Goal: Transaction & Acquisition: Purchase product/service

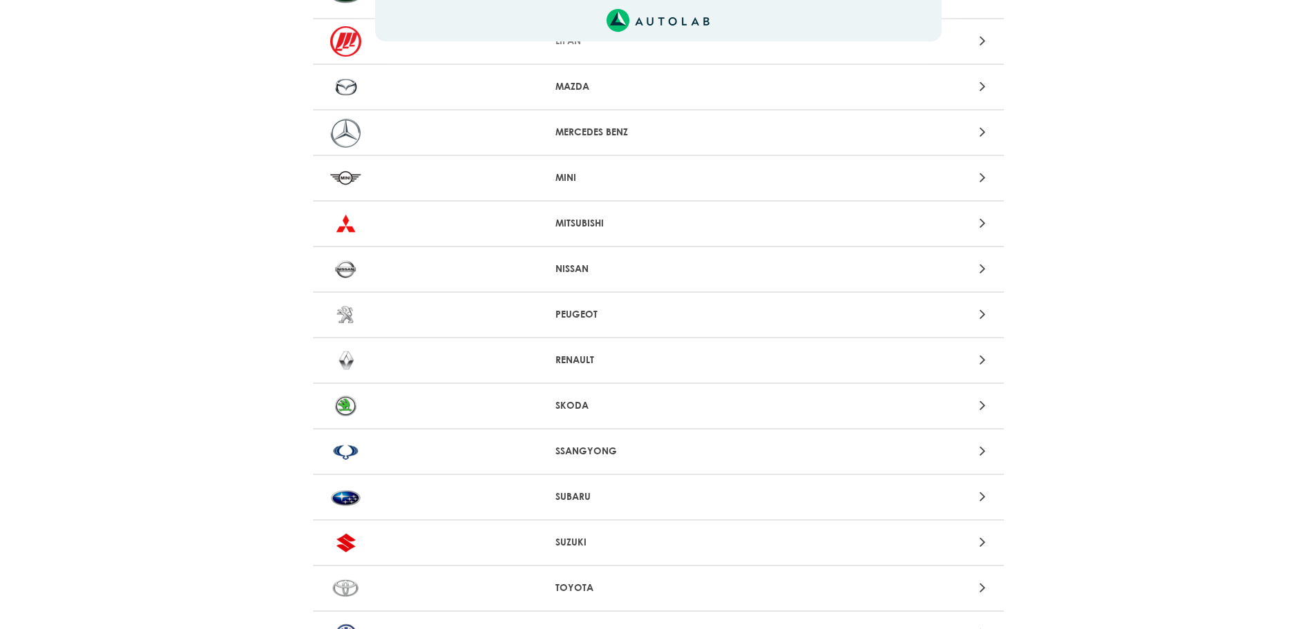
scroll to position [1299, 0]
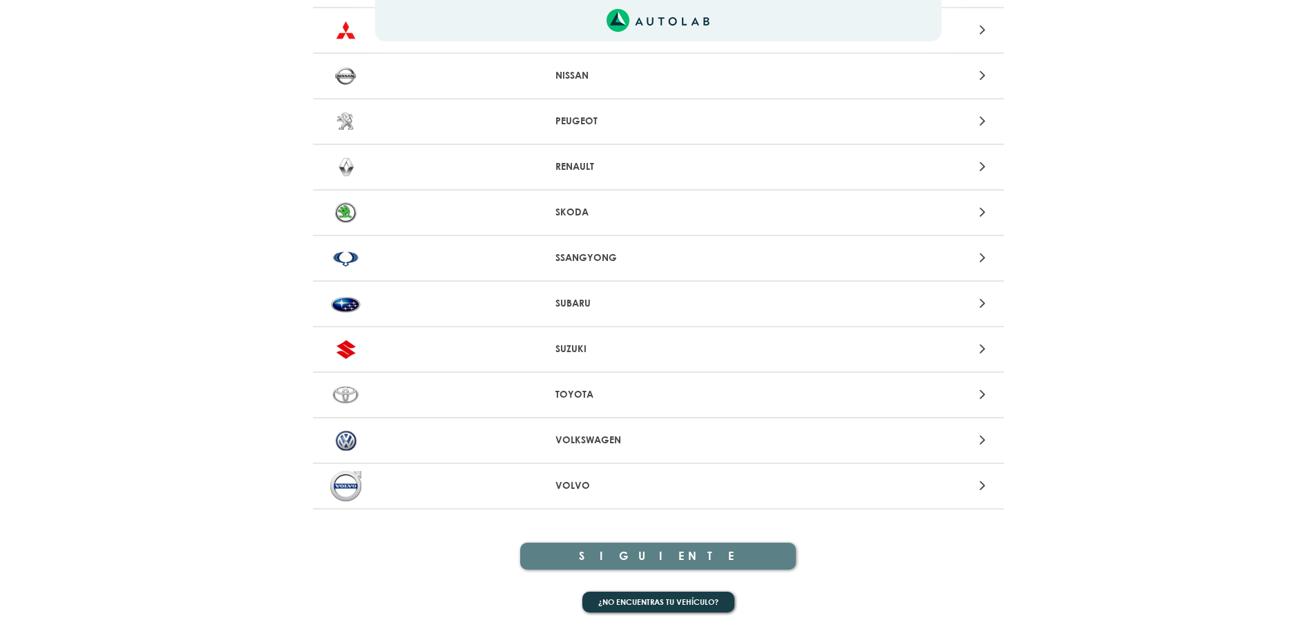
click at [985, 439] on icon at bounding box center [983, 440] width 6 height 18
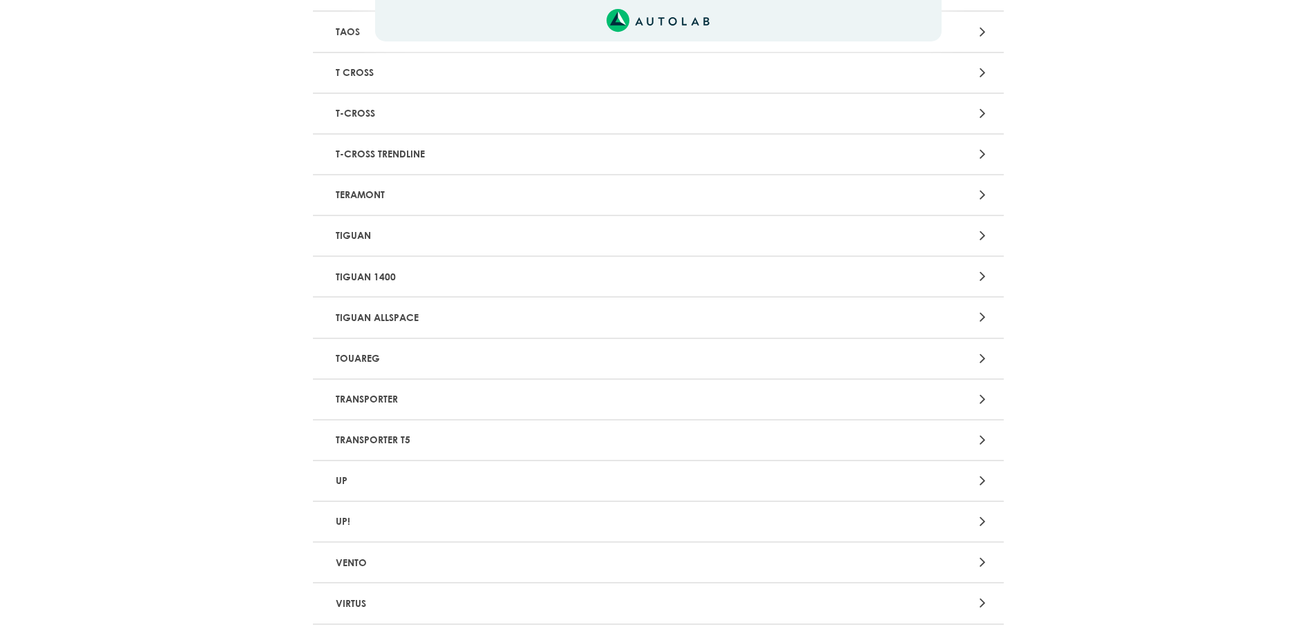
scroll to position [1874, 0]
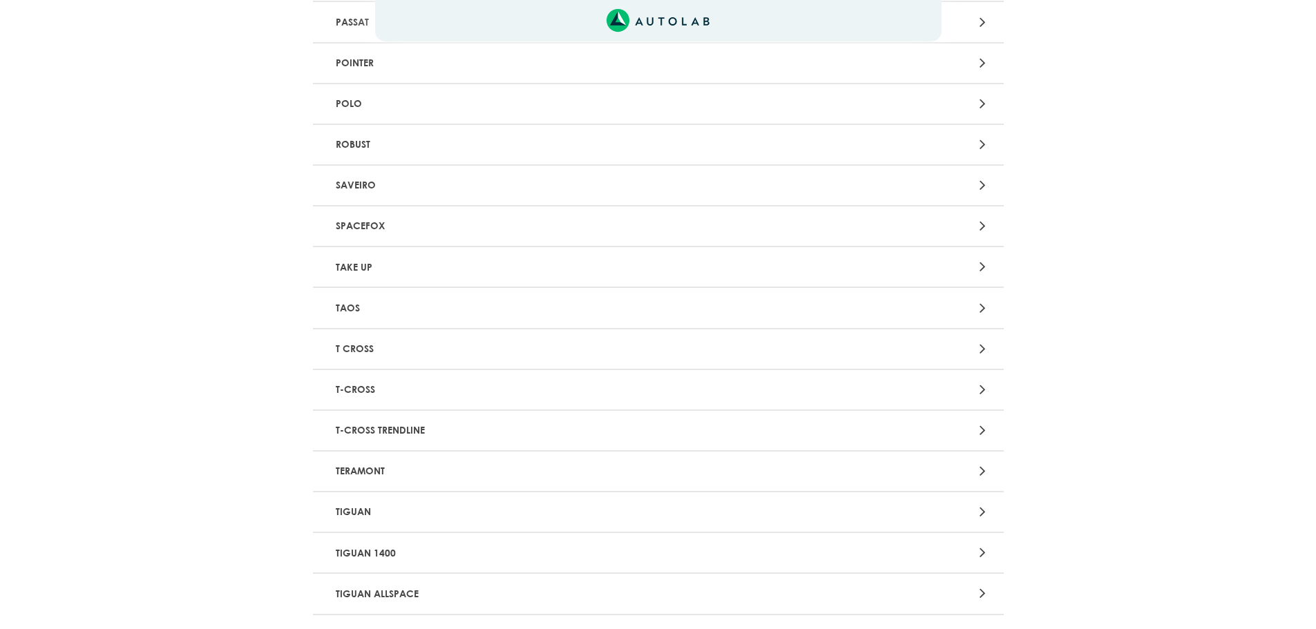
click at [976, 104] on div at bounding box center [884, 104] width 226 height 19
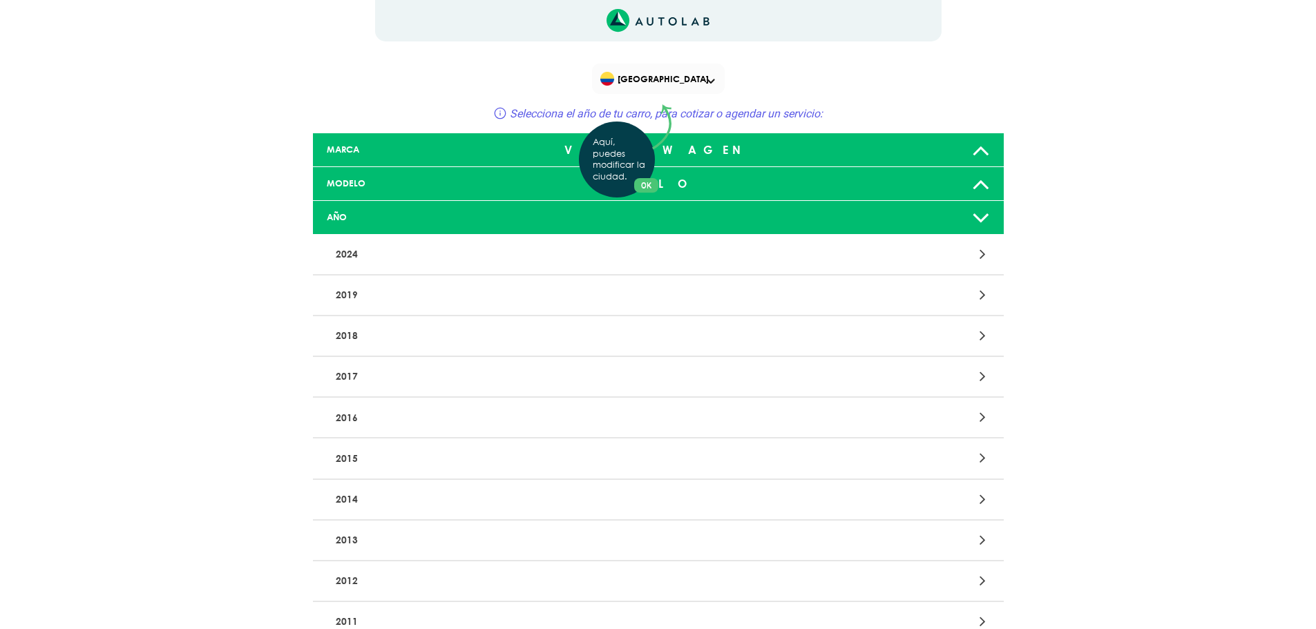
click at [346, 249] on div "Aquí, puedes modificar la ciudad. OK .aex,.bex{fill:none!important;stroke:#50c4…" at bounding box center [658, 314] width 1316 height 629
click at [978, 214] on icon at bounding box center [981, 218] width 18 height 28
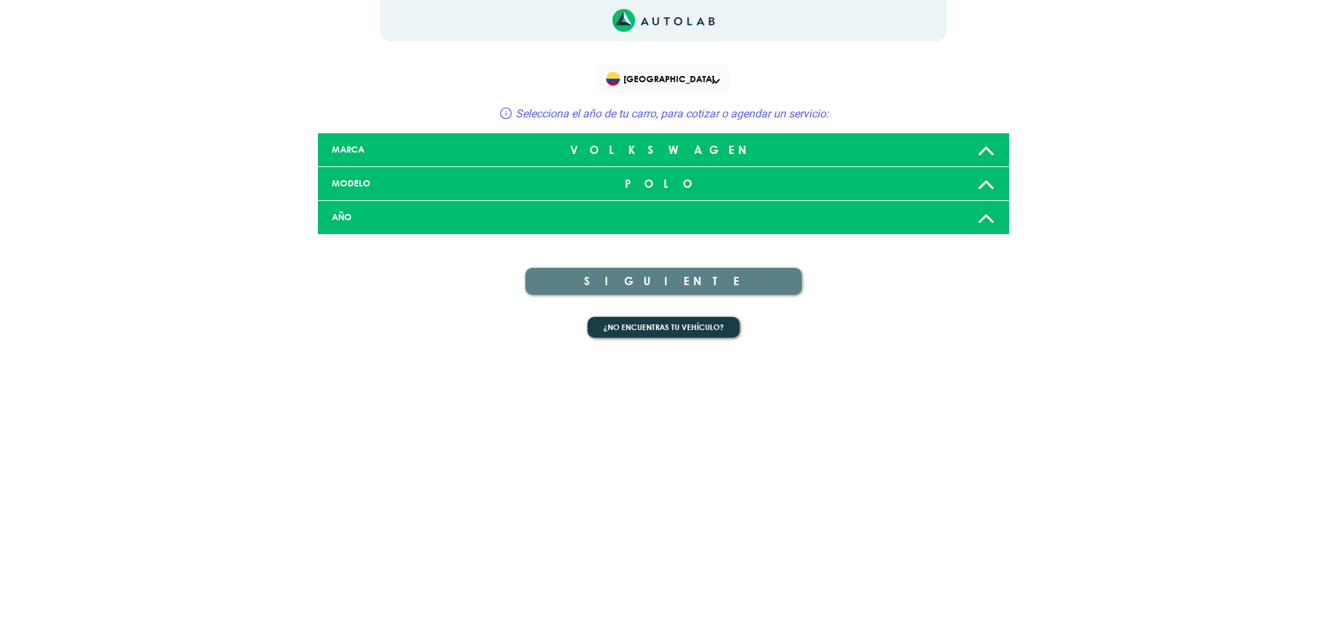
click at [469, 218] on div "AÑO" at bounding box center [435, 217] width 228 height 13
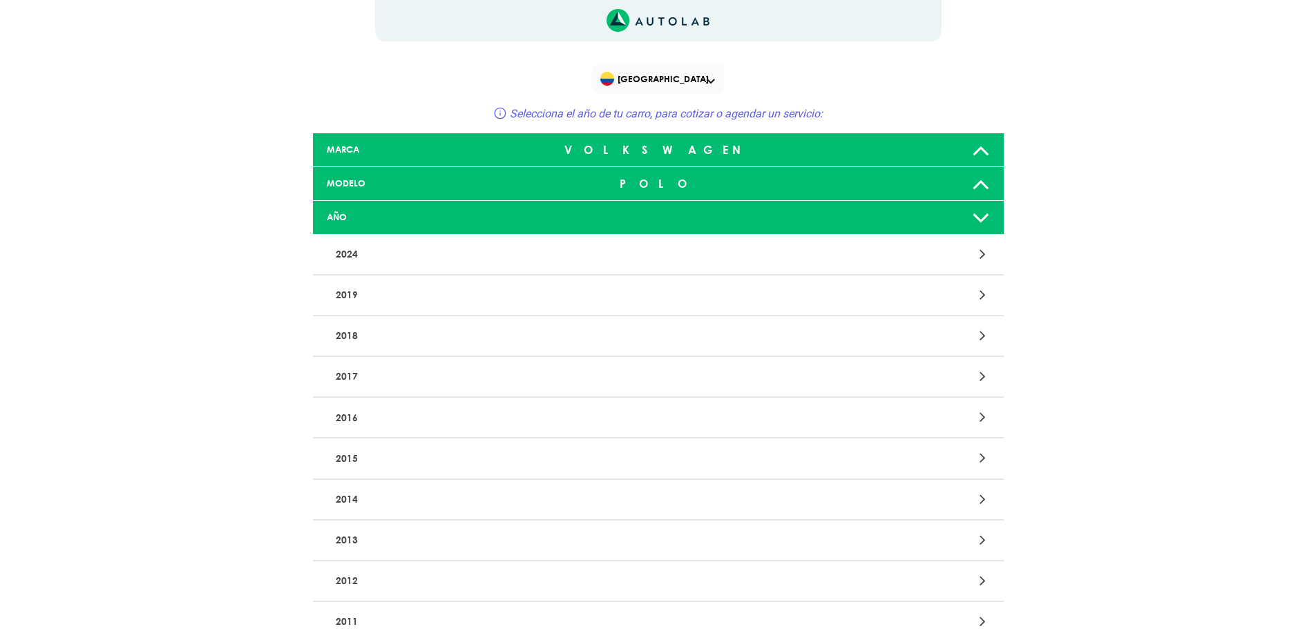
click at [352, 252] on p "2024" at bounding box center [545, 255] width 430 height 26
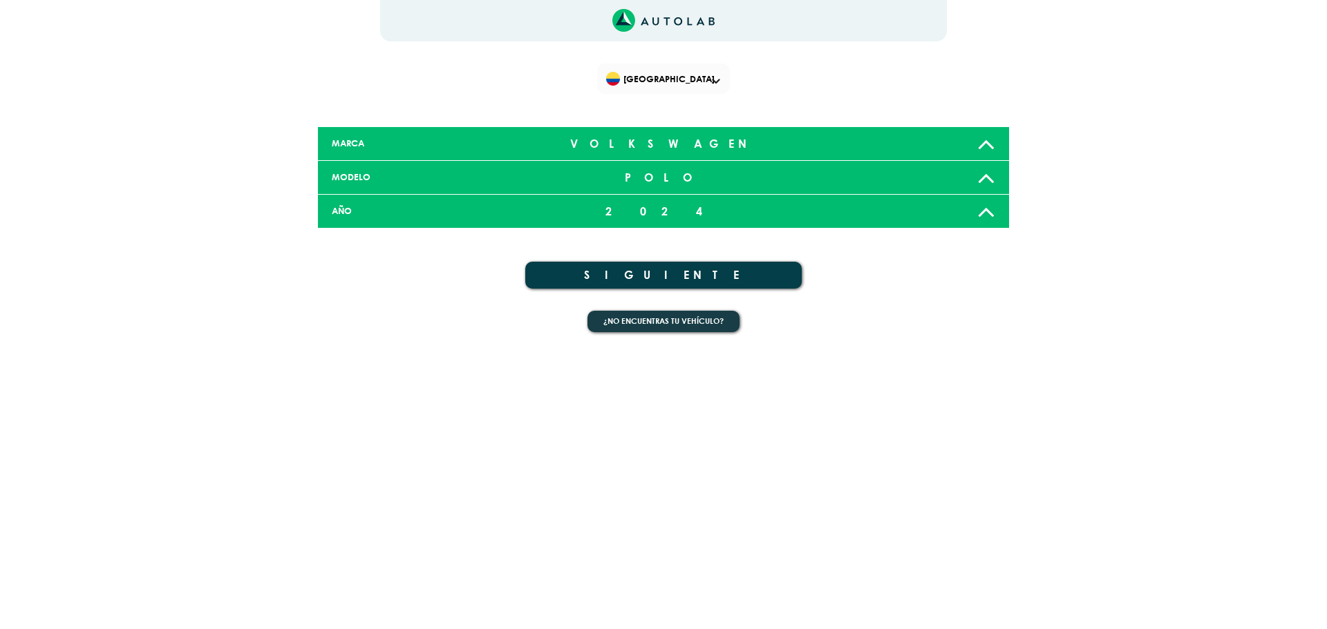
click at [664, 275] on button "SIGUIENTE" at bounding box center [663, 275] width 276 height 27
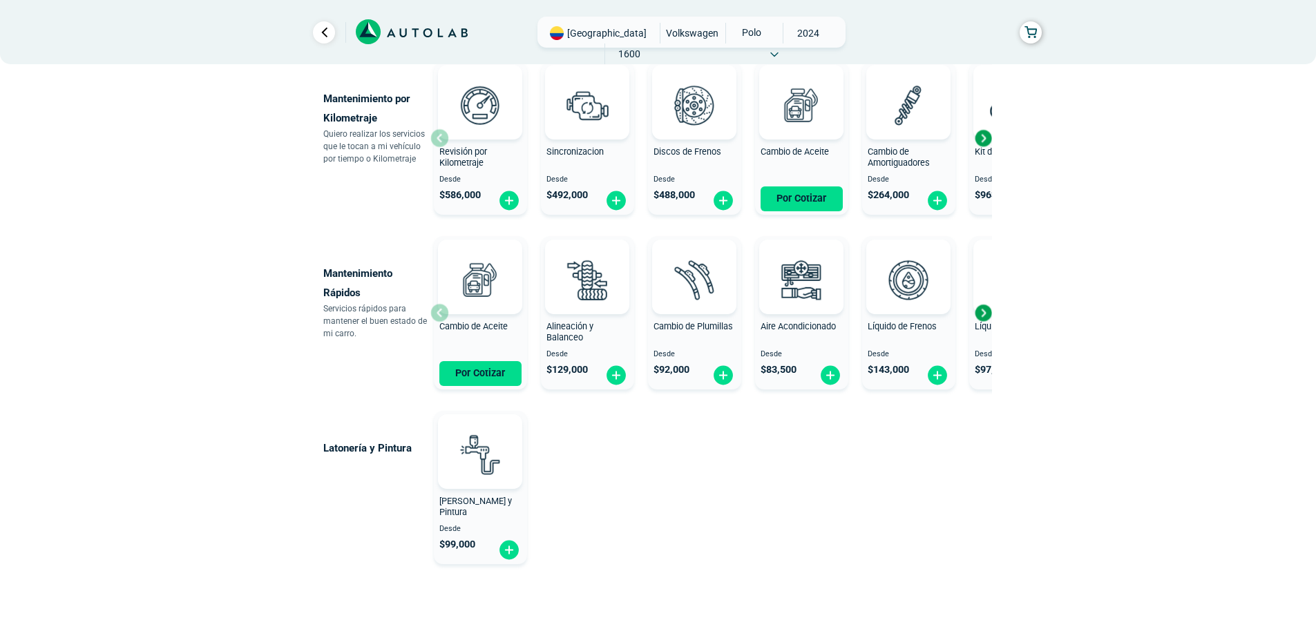
scroll to position [622, 0]
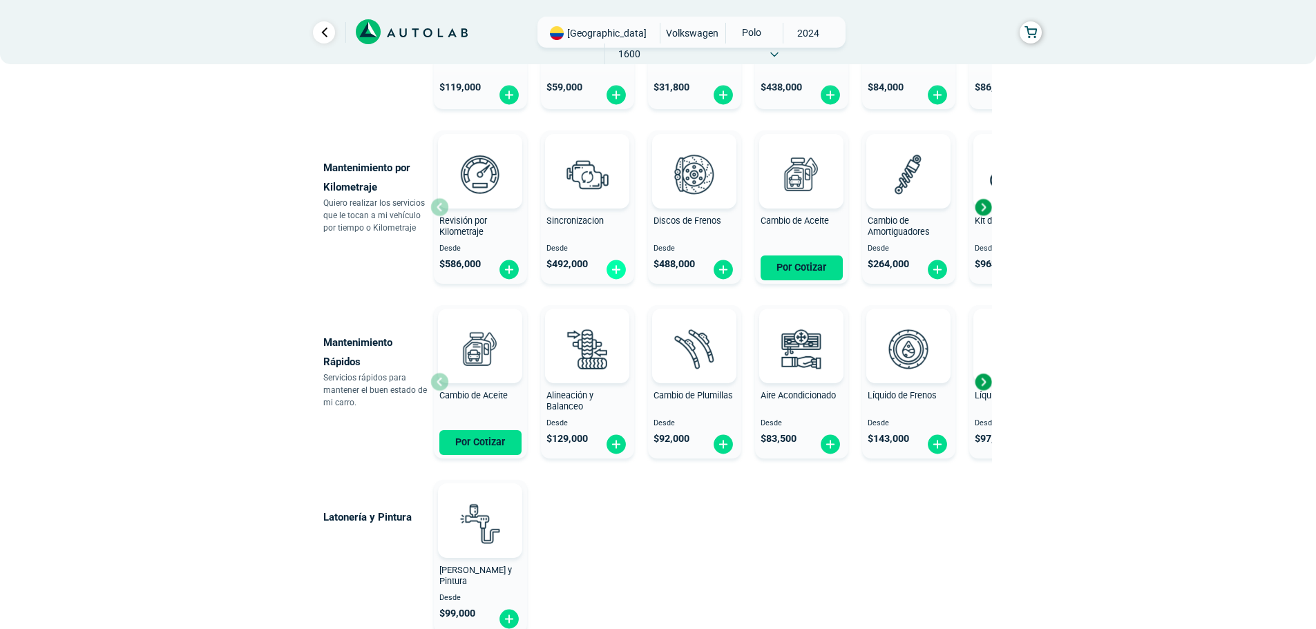
click at [614, 267] on img at bounding box center [616, 269] width 22 height 21
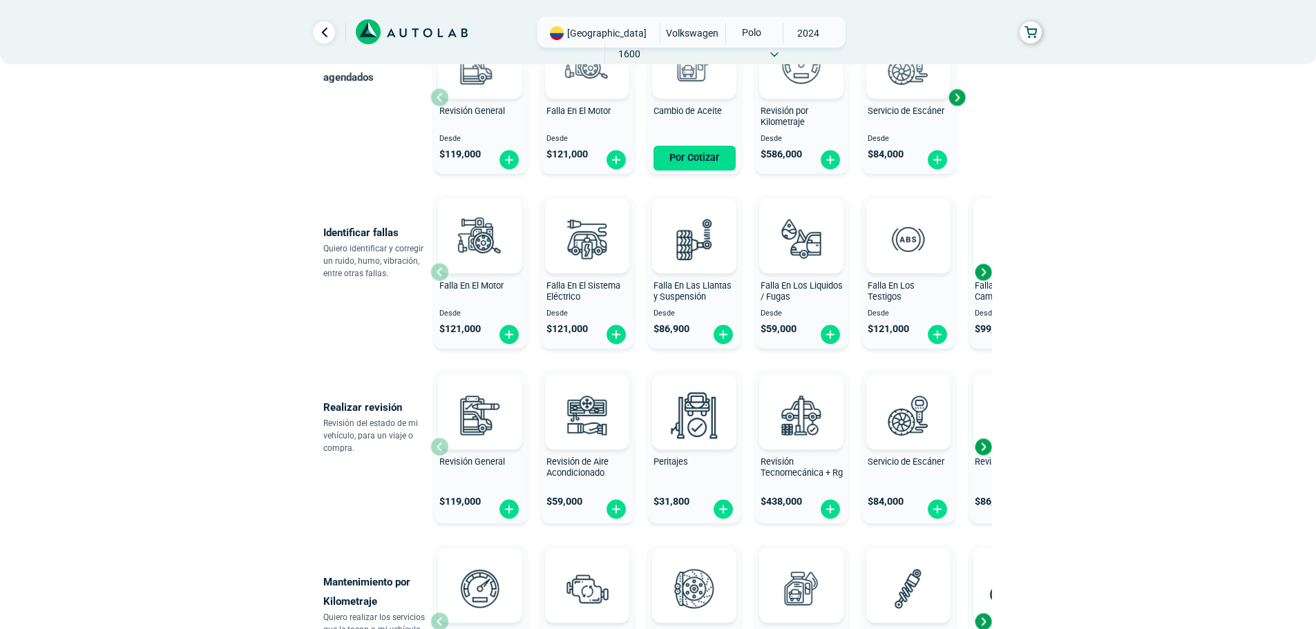
scroll to position [138, 0]
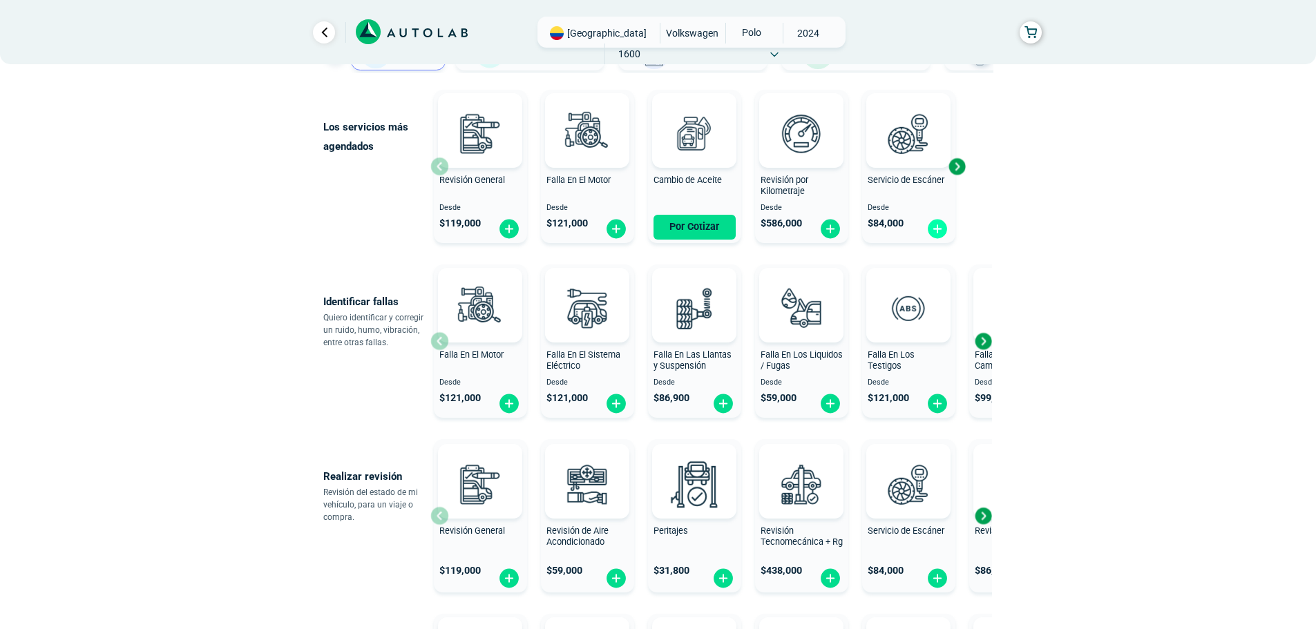
click at [942, 236] on img at bounding box center [938, 228] width 22 height 21
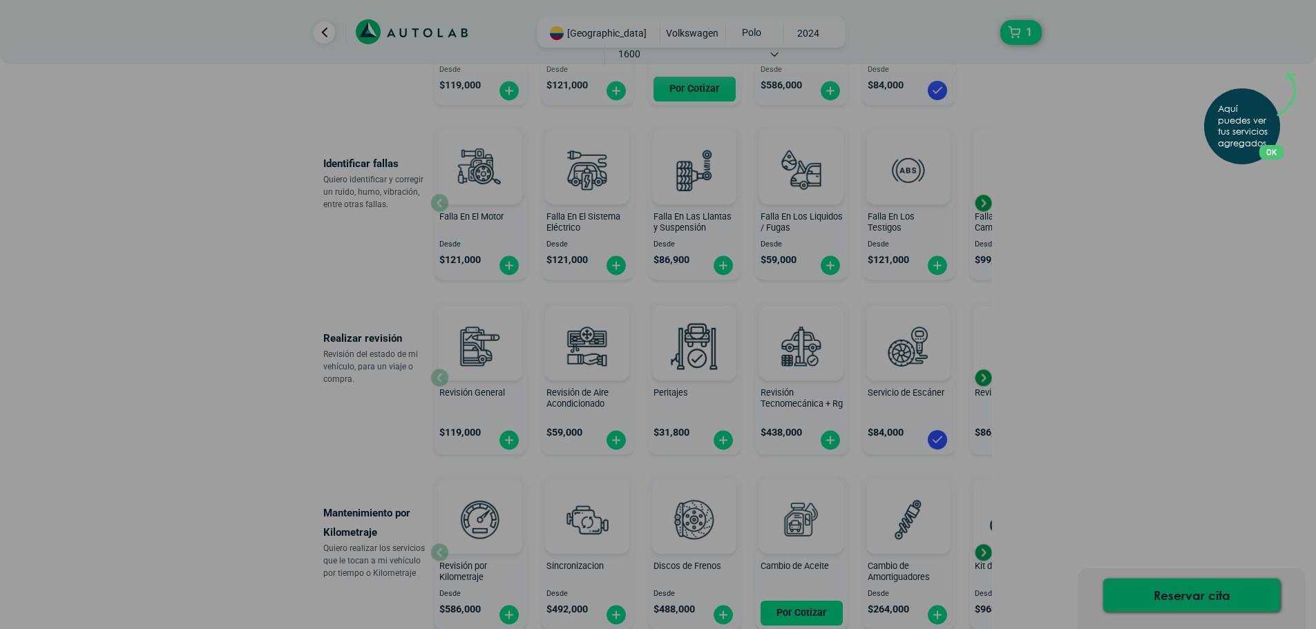
scroll to position [0, 0]
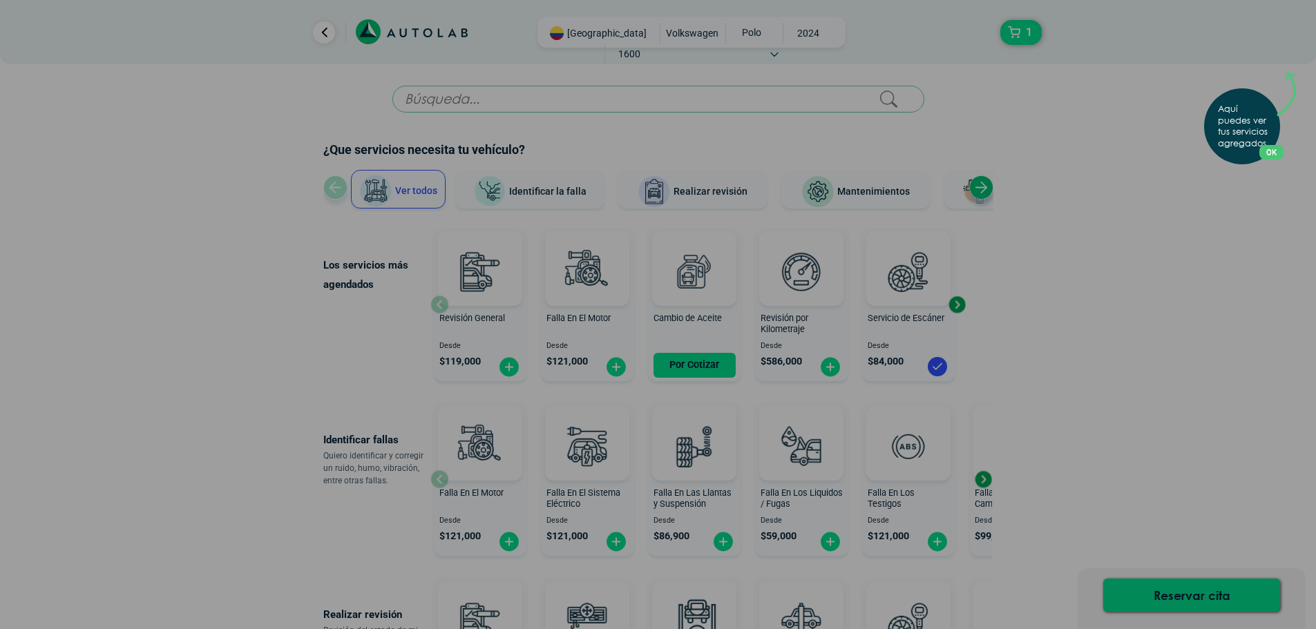
click at [707, 191] on div "Aquí puedes ver tus servicios agregados. OK .aex,.bex{fill:none!important;strok…" at bounding box center [658, 314] width 1316 height 629
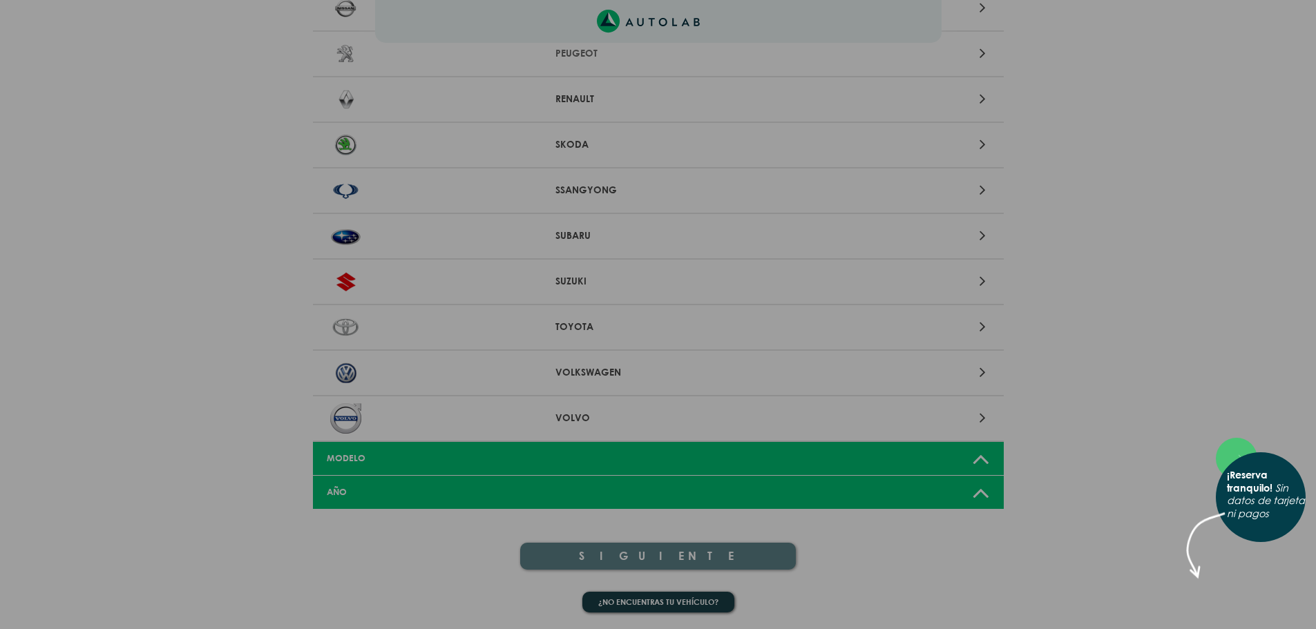
scroll to position [1299, 0]
